Goal: Information Seeking & Learning: Learn about a topic

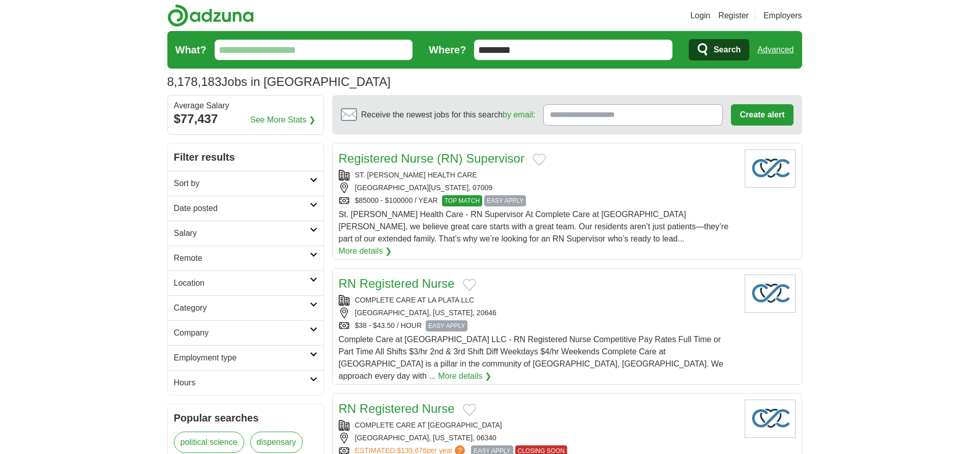
type input "********"
click at [775, 50] on link "Advanced" at bounding box center [775, 50] width 36 height 20
